Goal: Task Accomplishment & Management: Manage account settings

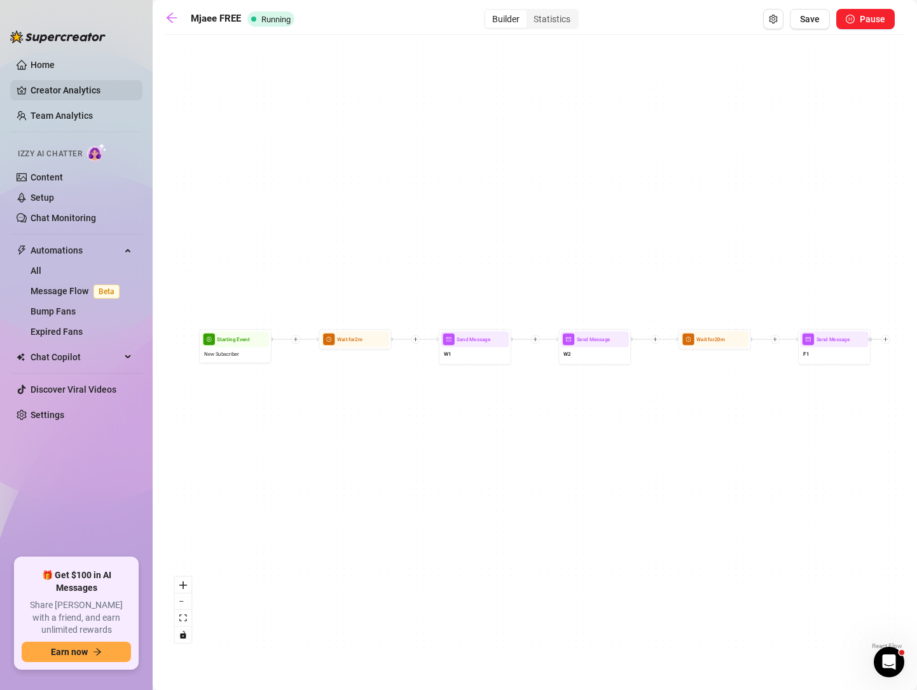
click at [65, 88] on link "Creator Analytics" at bounding box center [82, 90] width 102 height 20
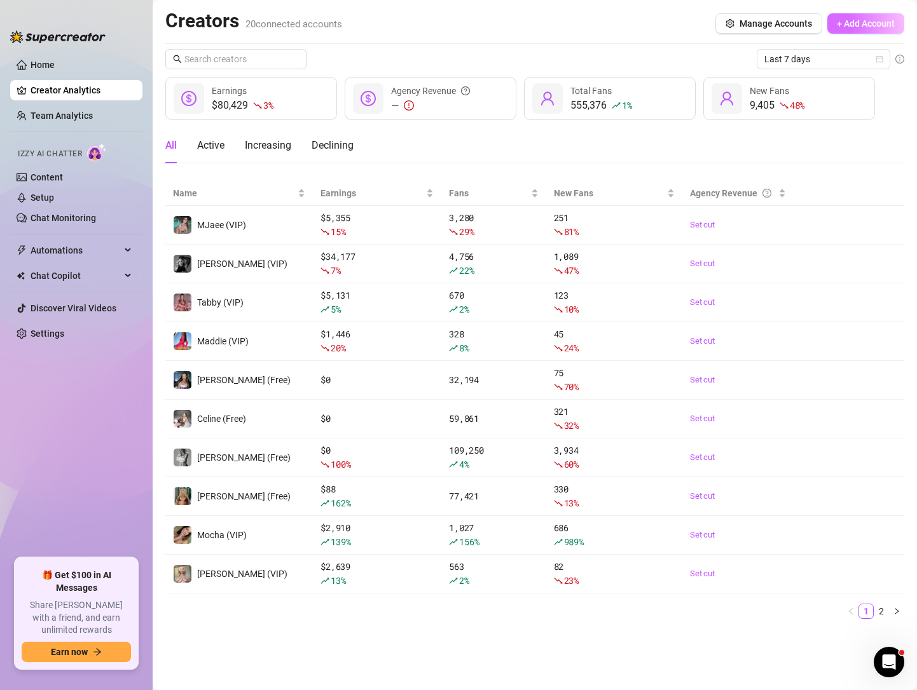
click at [860, 22] on span "+ Add Account" at bounding box center [866, 23] width 58 height 10
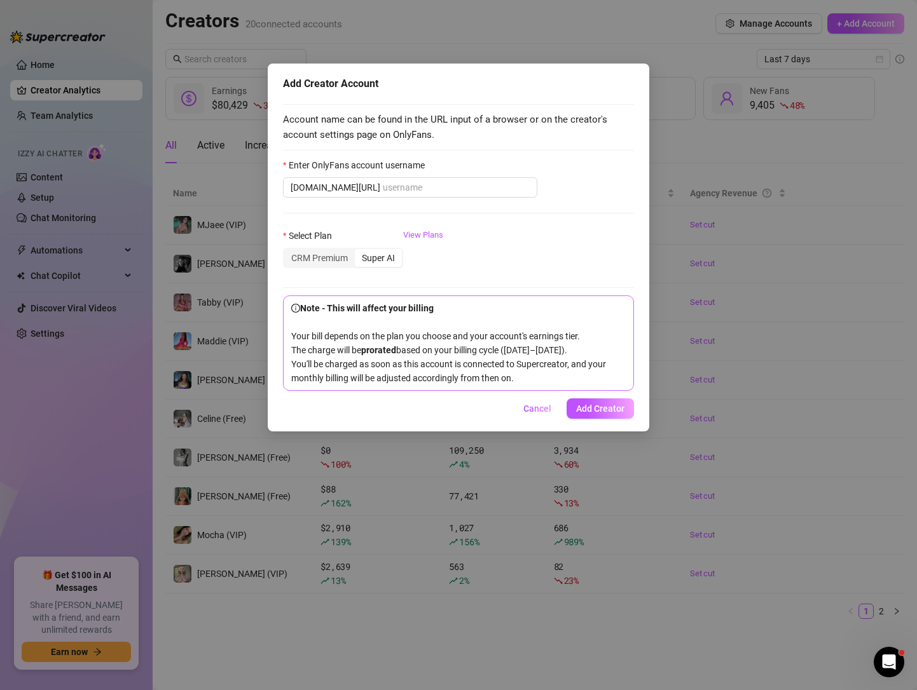
click at [406, 78] on div "Add Creator Account" at bounding box center [458, 83] width 351 height 15
click at [373, 179] on span "[DOMAIN_NAME][URL]" at bounding box center [410, 187] width 254 height 20
paste input "@silviasaigexxx"
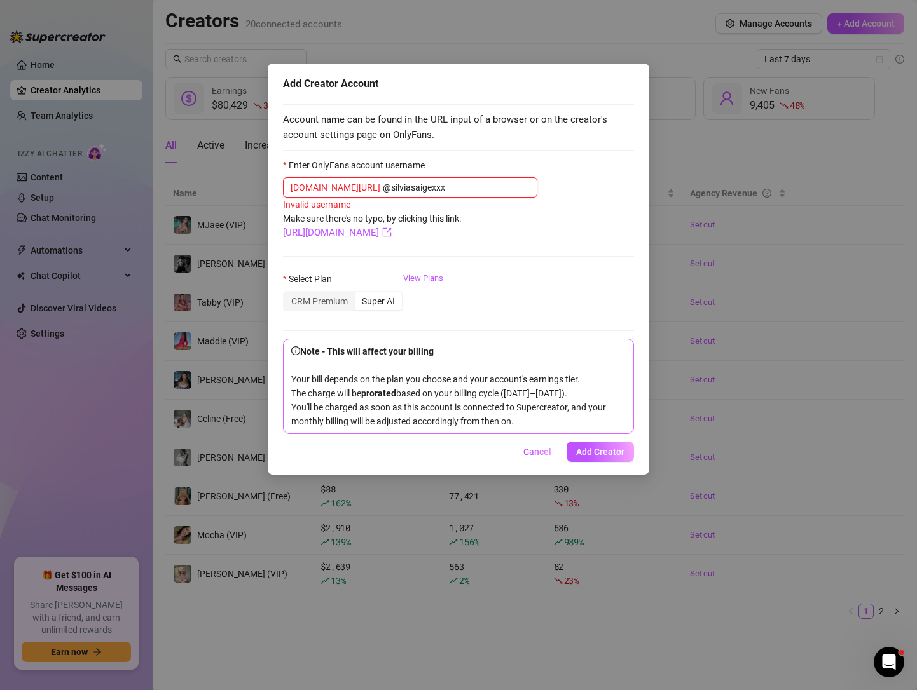
click at [383, 184] on input "@silviasaigexxx" at bounding box center [456, 188] width 147 height 14
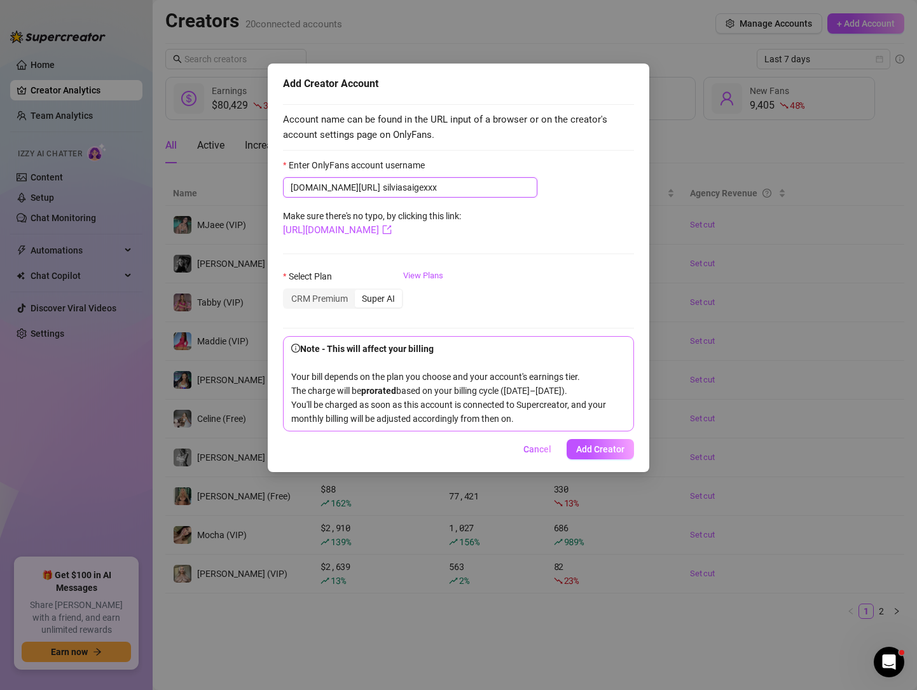
type input "silviasaigexxx"
click at [557, 277] on div "Select Plan CRM Premium Super AI View Plans" at bounding box center [458, 295] width 351 height 51
click at [610, 449] on span "Add Creator" at bounding box center [600, 449] width 48 height 10
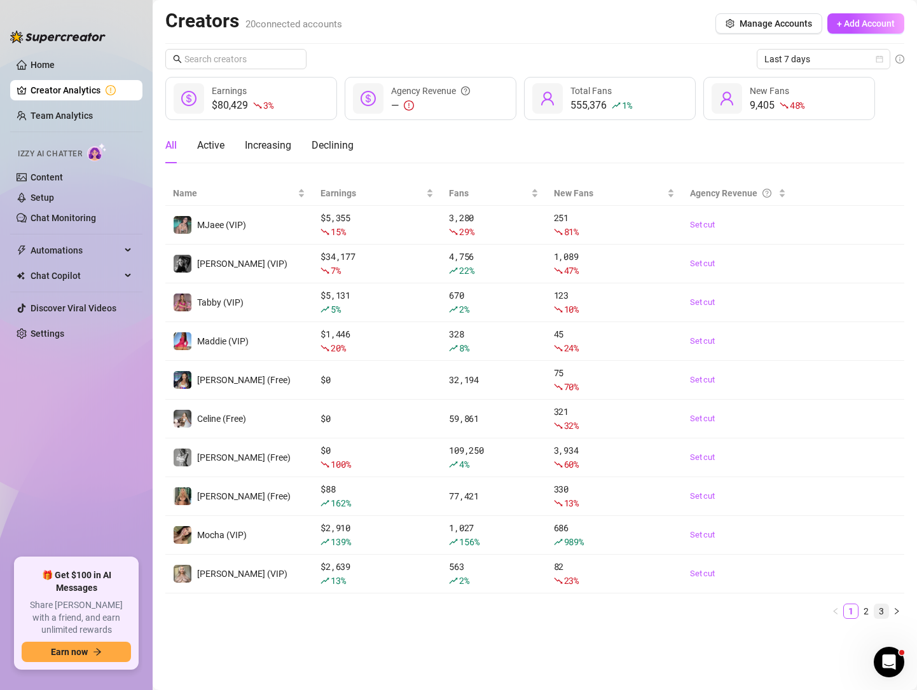
click at [884, 605] on link "3" at bounding box center [881, 612] width 14 height 14
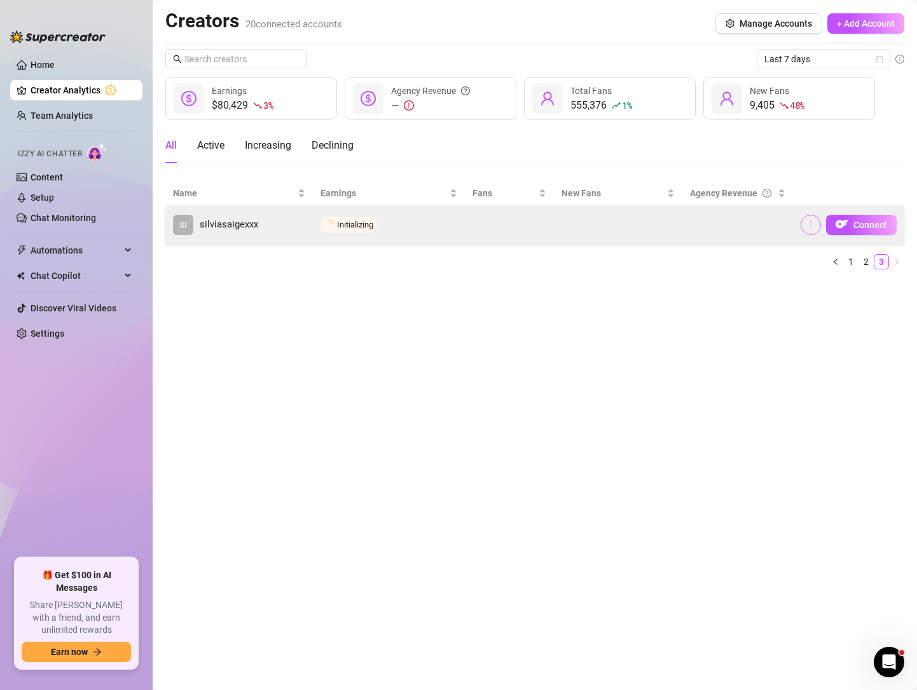
click at [810, 226] on icon "more" at bounding box center [810, 224] width 9 height 9
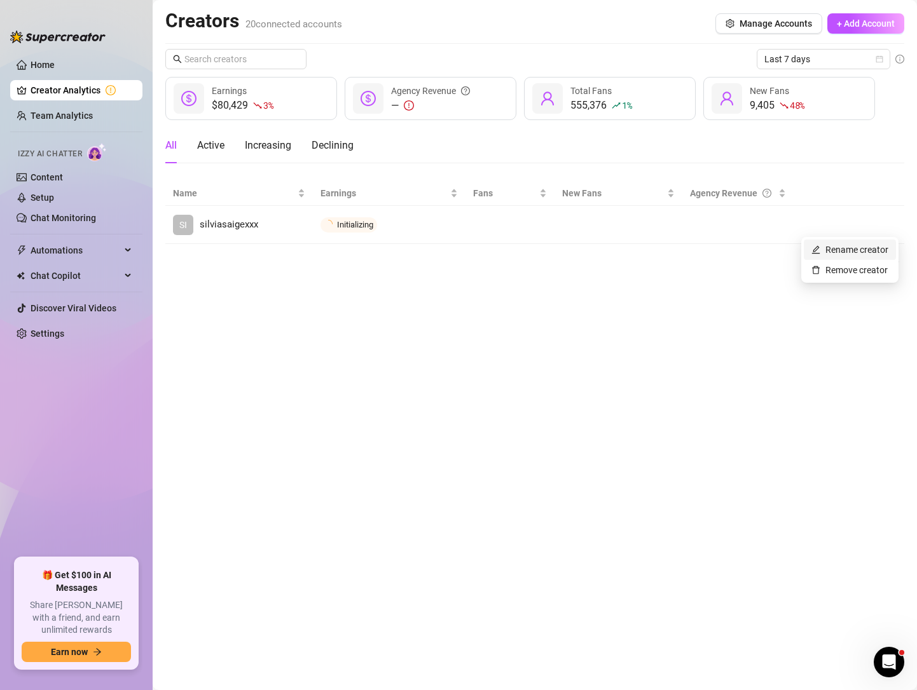
click at [831, 247] on link "Rename creator" at bounding box center [849, 250] width 77 height 10
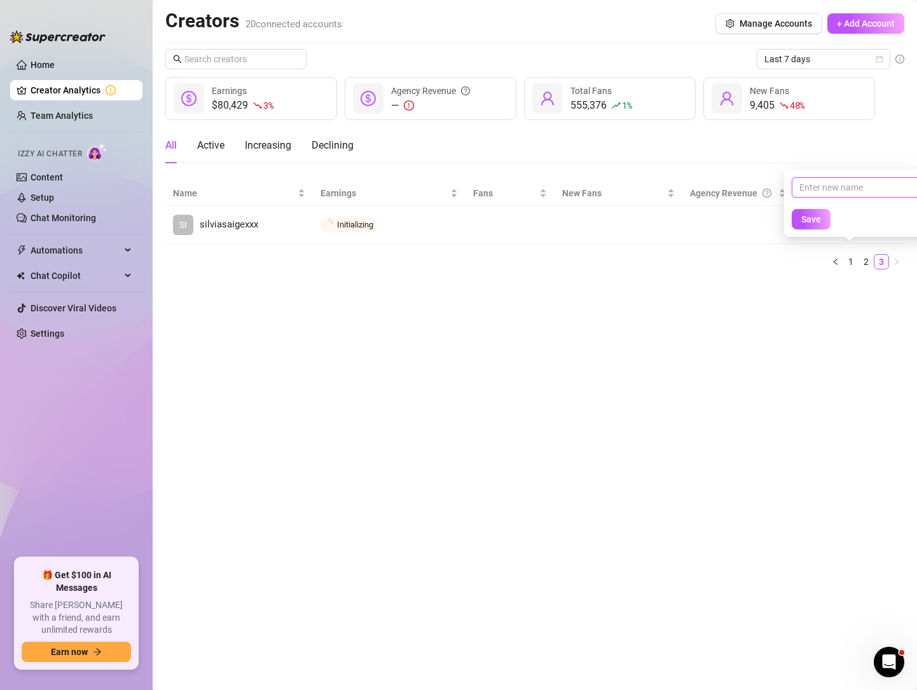
click at [834, 184] on input "text" at bounding box center [855, 187] width 128 height 20
type input "SilviaSage"
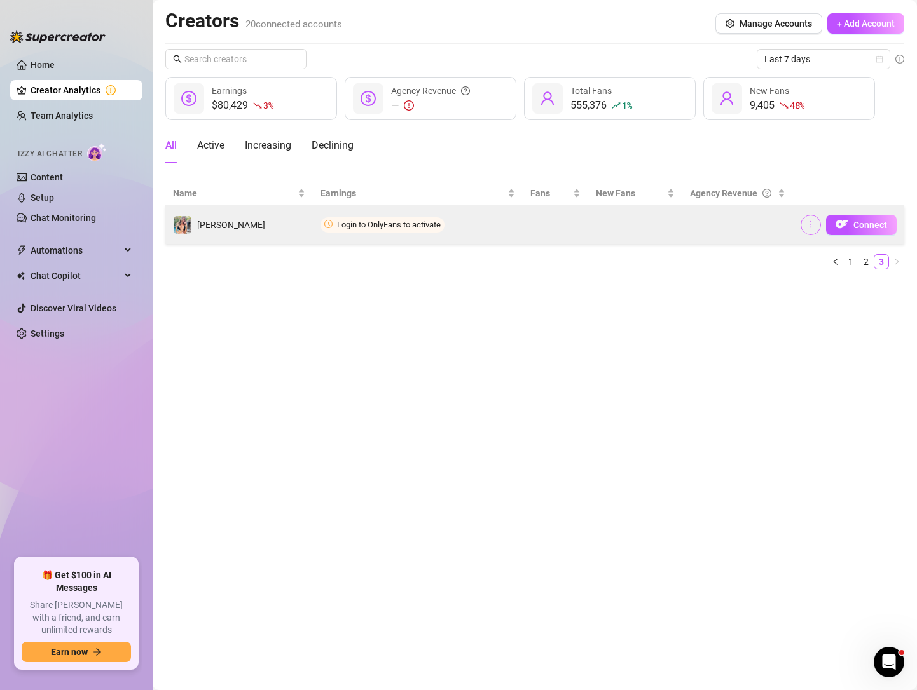
click at [813, 221] on icon "more" at bounding box center [810, 224] width 9 height 9
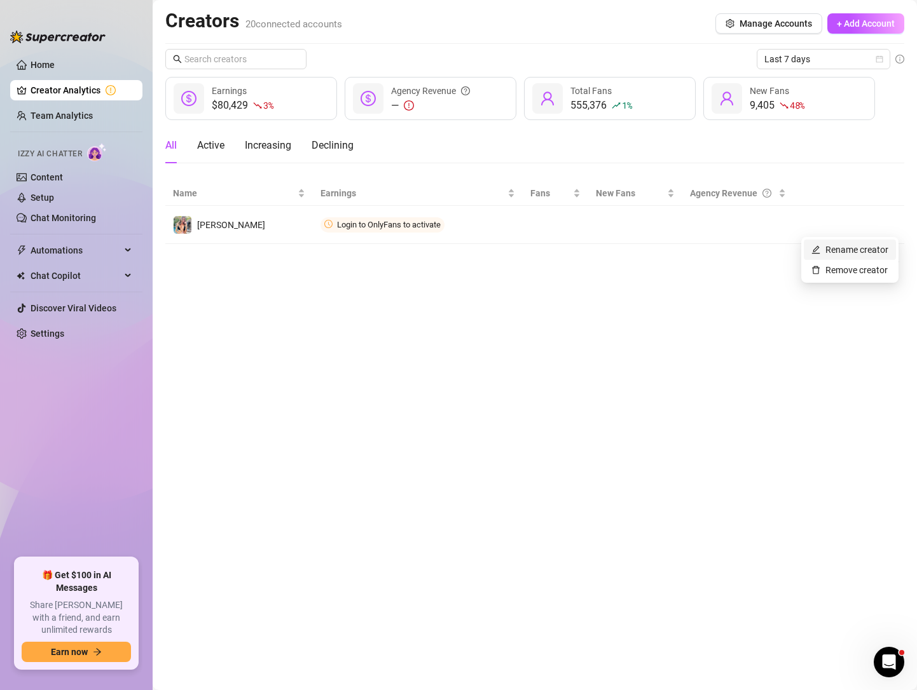
click at [850, 247] on link "Rename creator" at bounding box center [849, 250] width 77 height 10
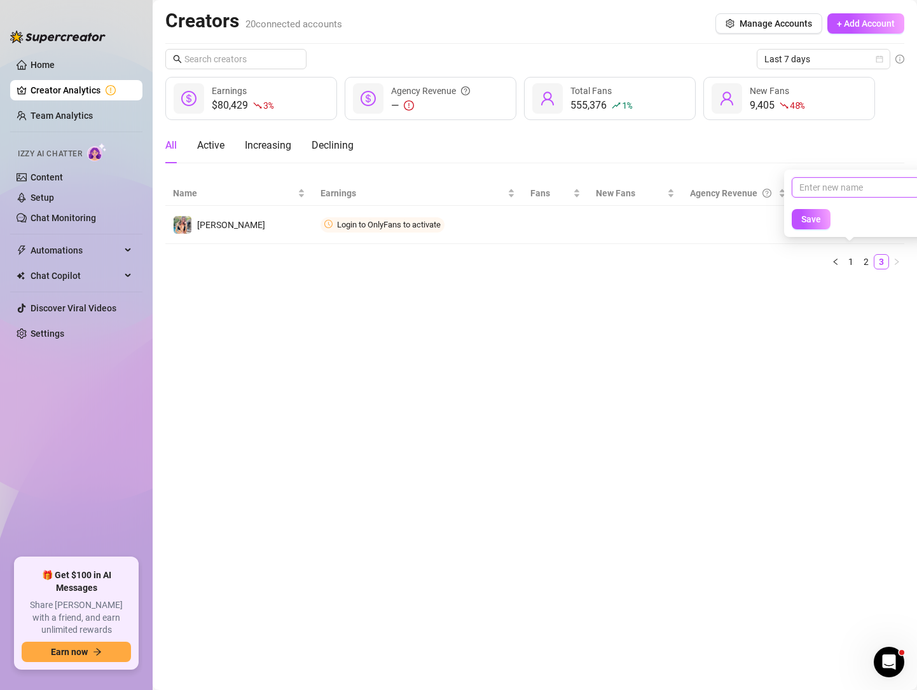
click at [832, 184] on input "text" at bounding box center [855, 187] width 128 height 20
type input "SilviaSage (VIP)"
click at [814, 214] on button "Save" at bounding box center [810, 219] width 39 height 20
click at [866, 259] on link "2" at bounding box center [866, 262] width 14 height 14
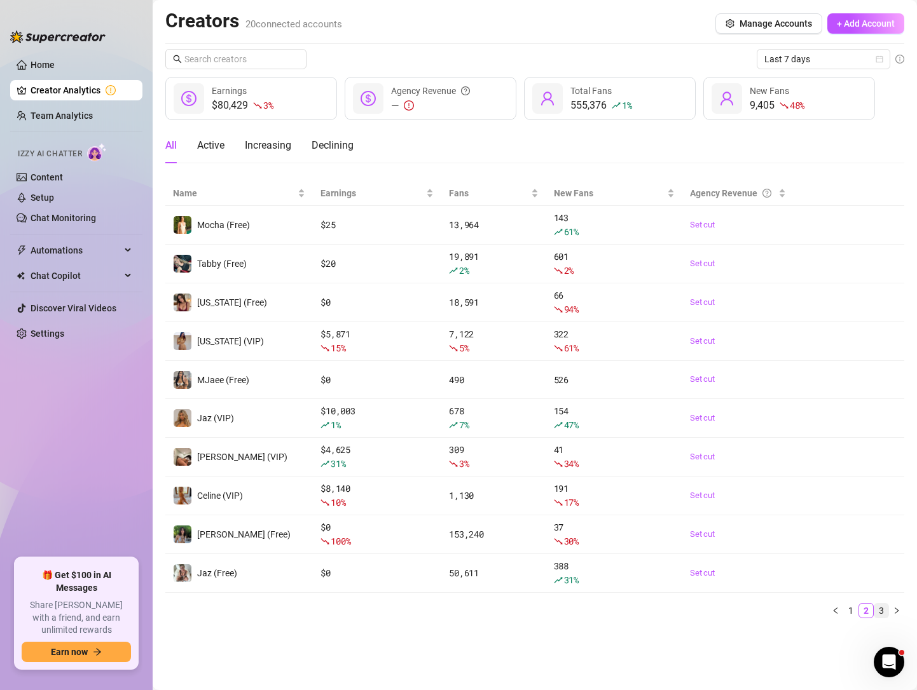
click at [881, 610] on link "3" at bounding box center [881, 611] width 14 height 14
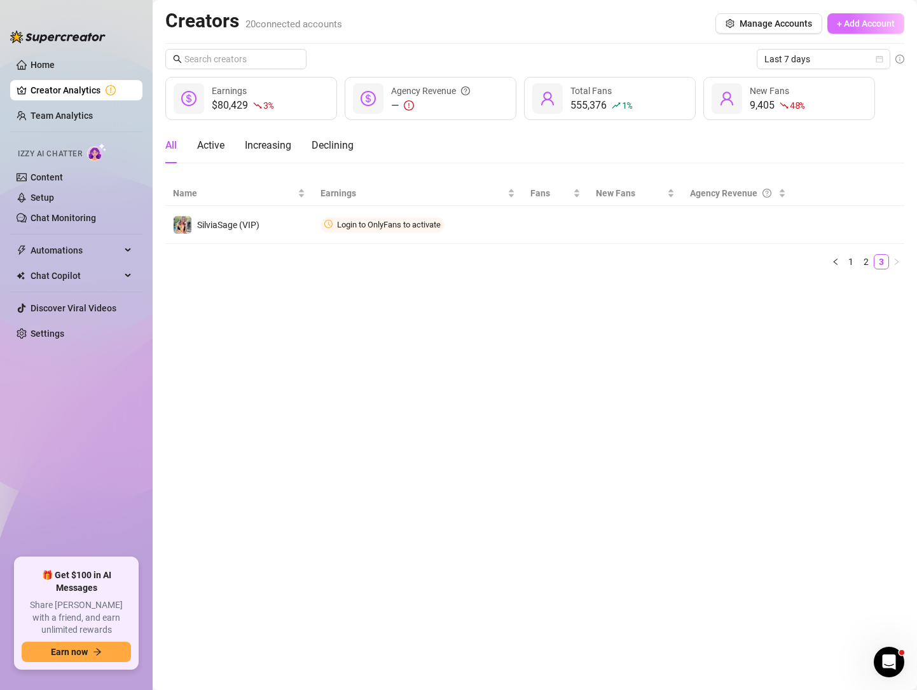
click at [866, 19] on span "+ Add Account" at bounding box center [866, 23] width 58 height 10
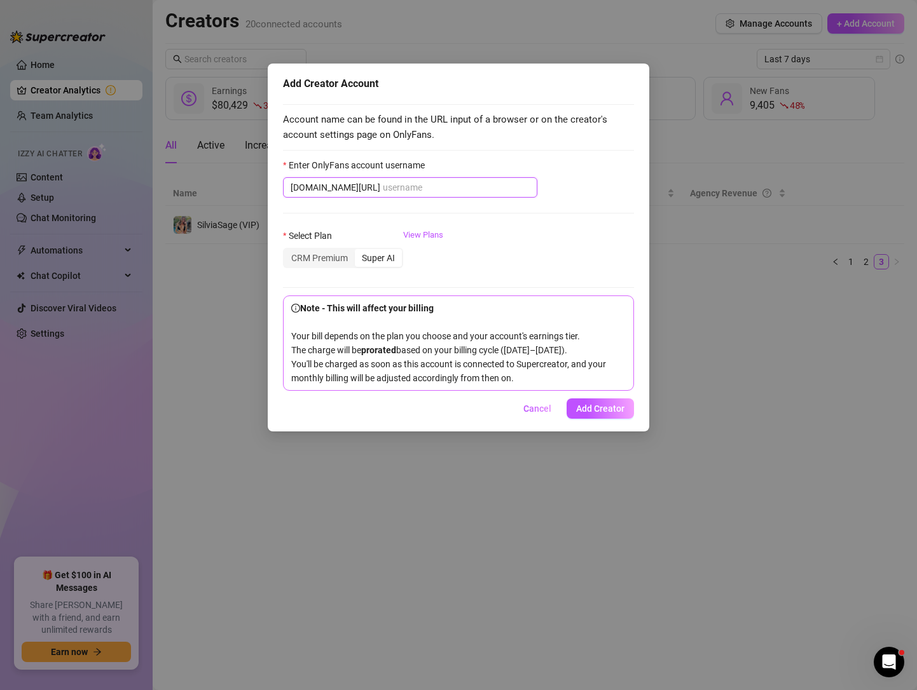
paste input "silviasaige"
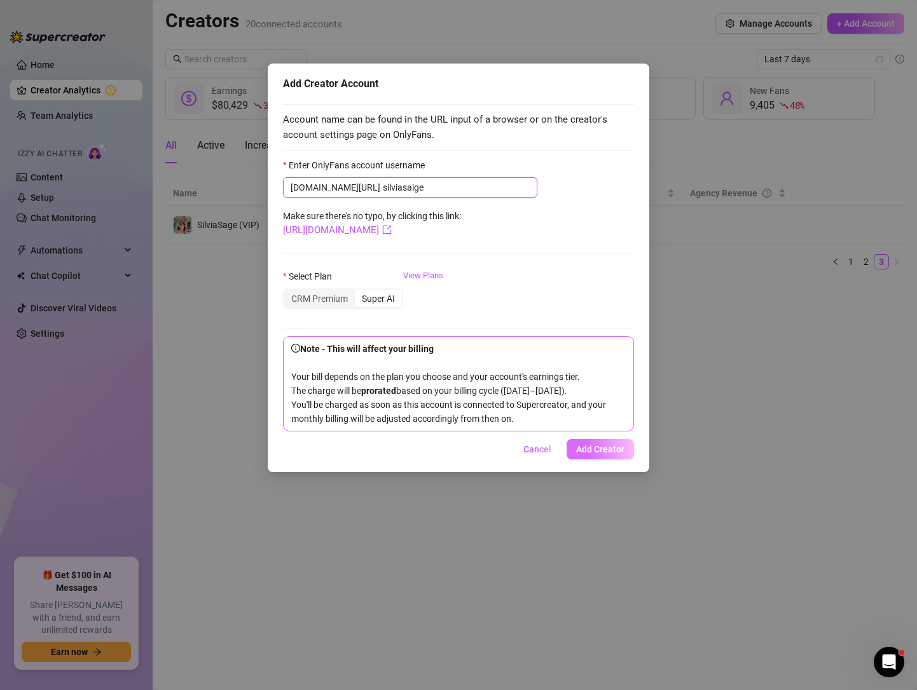
type input "silviasaige"
click at [599, 449] on span "Add Creator" at bounding box center [600, 449] width 48 height 10
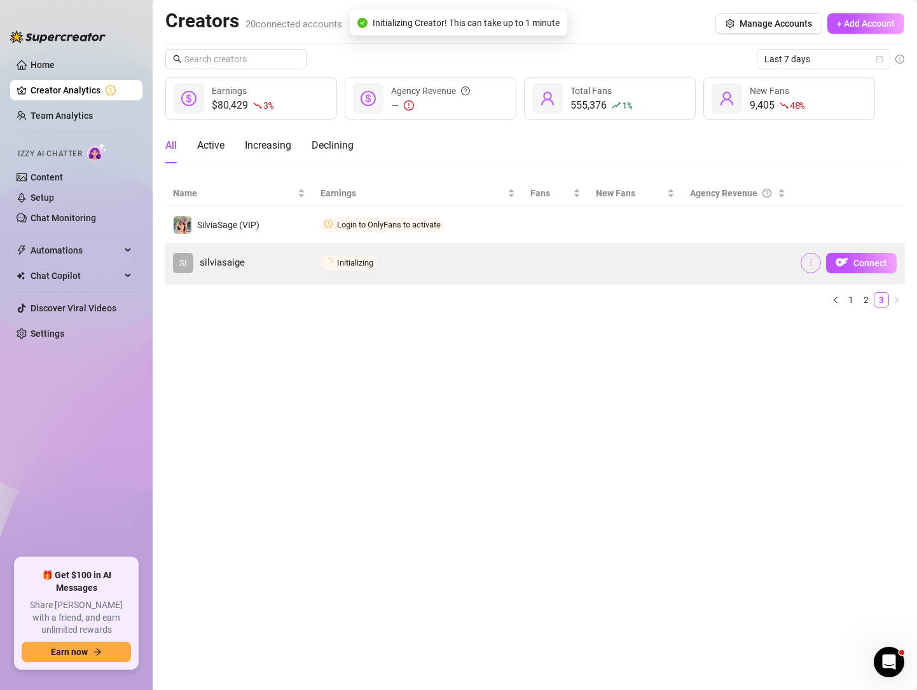
click at [816, 256] on button "button" at bounding box center [810, 263] width 20 height 20
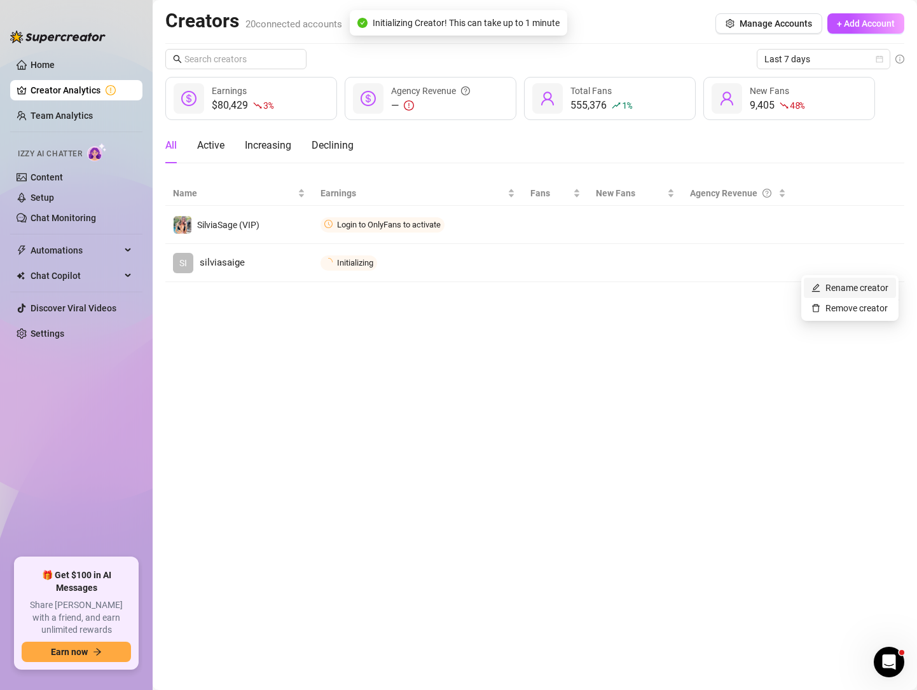
click at [833, 290] on link "Rename creator" at bounding box center [849, 288] width 77 height 10
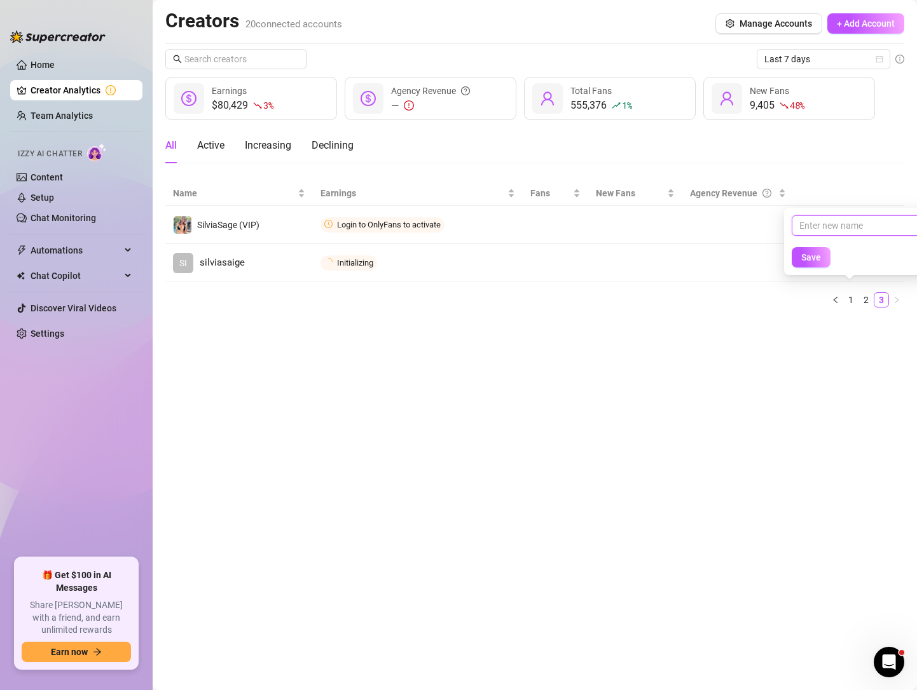
click at [844, 224] on input "text" at bounding box center [855, 225] width 128 height 20
type input "SilviaSage 9Free)"
click at [848, 222] on input "SilviaSage 9Free)" at bounding box center [855, 225] width 128 height 20
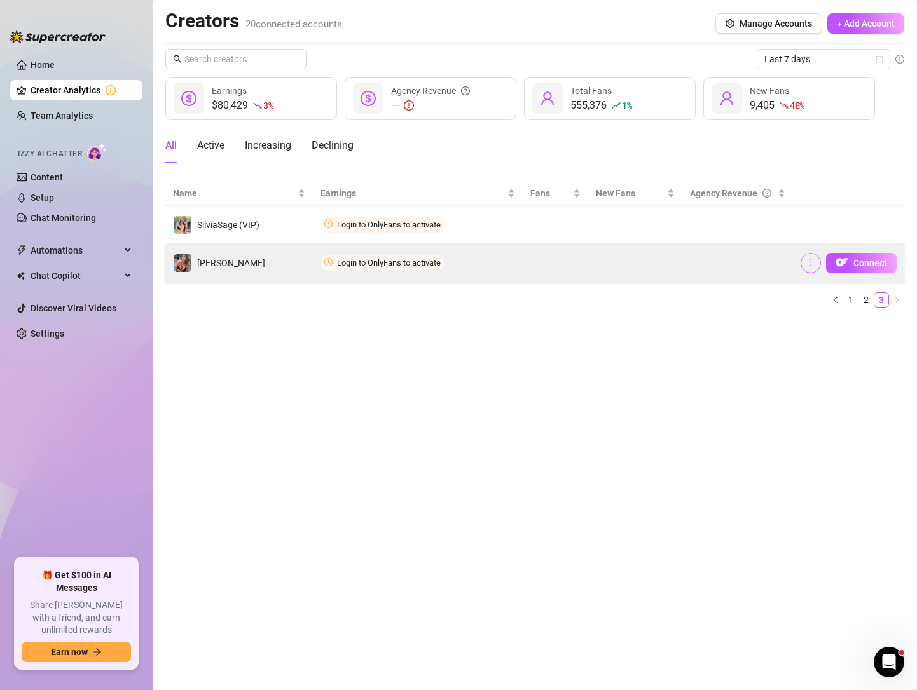
click at [807, 262] on icon "more" at bounding box center [810, 262] width 9 height 9
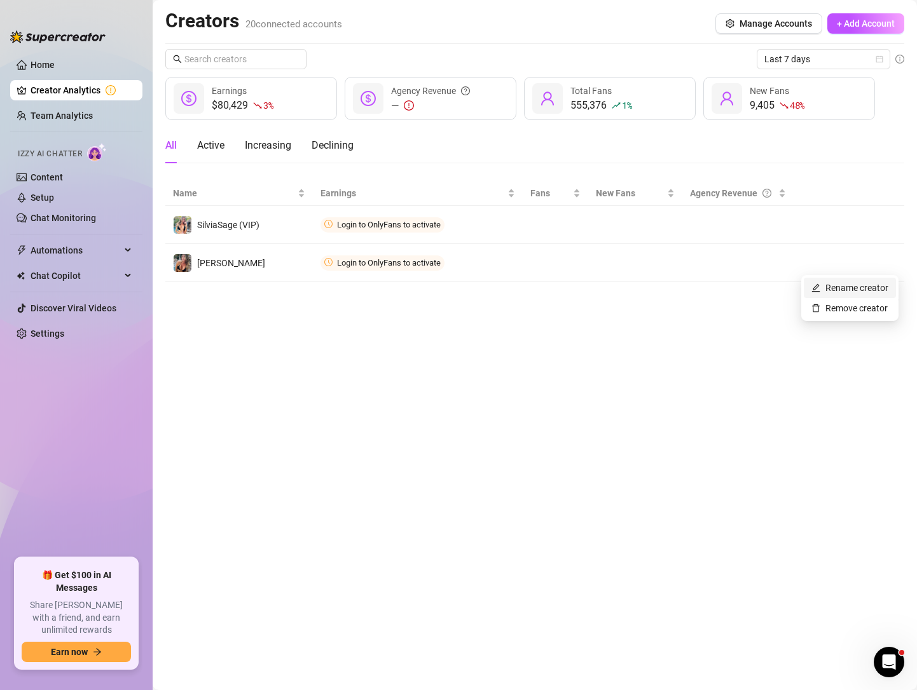
click at [838, 289] on link "Rename creator" at bounding box center [849, 288] width 77 height 10
click at [836, 222] on input "text" at bounding box center [855, 225] width 128 height 20
type input "SilviaSage (Free)"
click at [807, 262] on span "Save" at bounding box center [811, 257] width 20 height 10
